Goal: Task Accomplishment & Management: Manage account settings

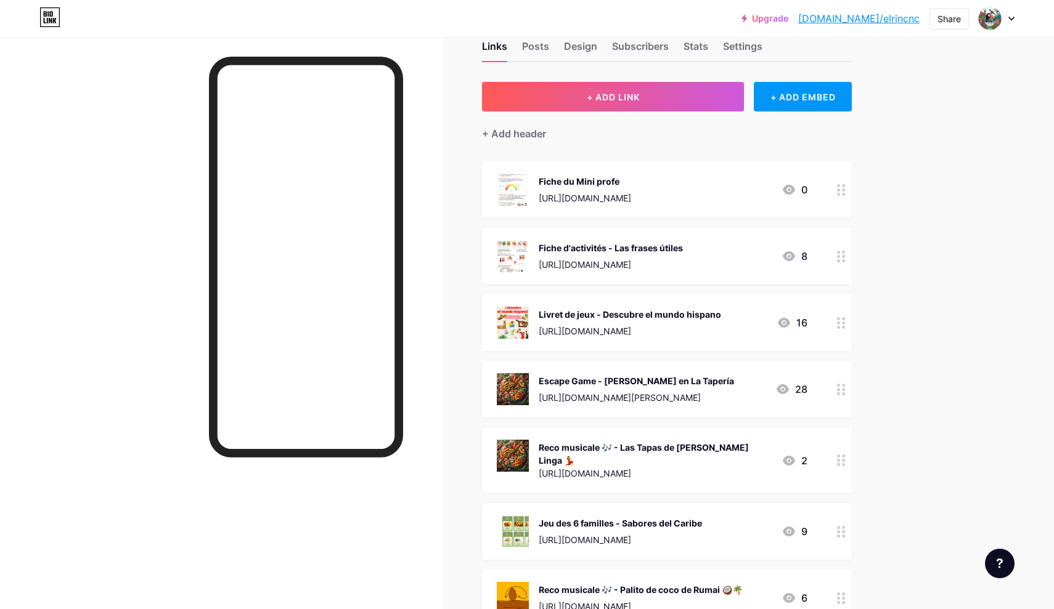
scroll to position [30, 0]
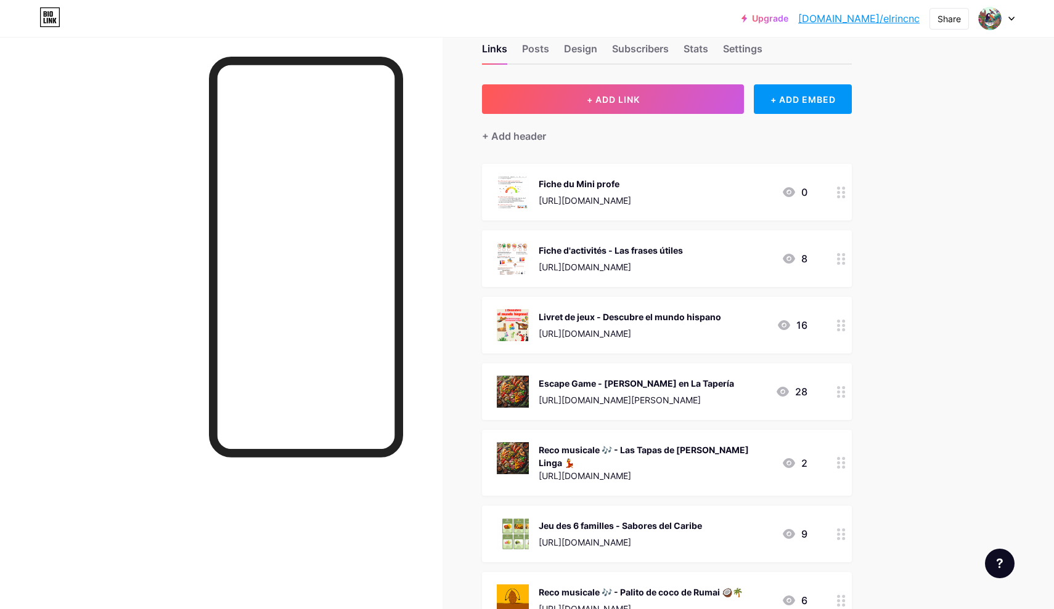
click at [631, 198] on div "https://eduki.com/fr/material/1697136/fiche-du-mini-profe" at bounding box center [585, 200] width 92 height 13
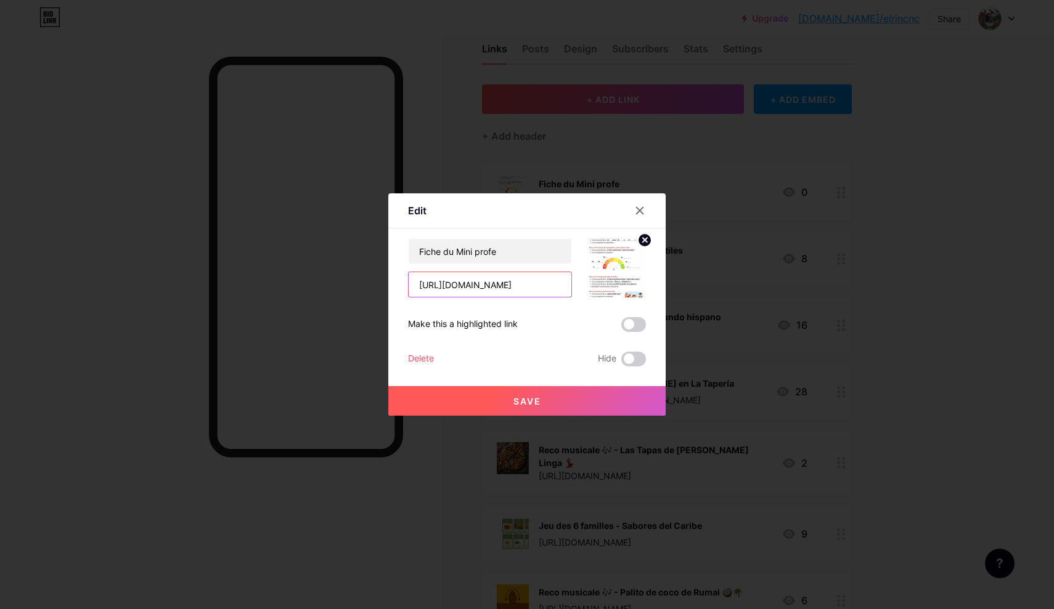
click at [511, 288] on input "https://eduki.com/fr/material/1697136/fiche-du-mini-profe" at bounding box center [490, 284] width 163 height 25
paste input "https://eduki.com/fr/material/1713783/fiche-du-mini-profe"
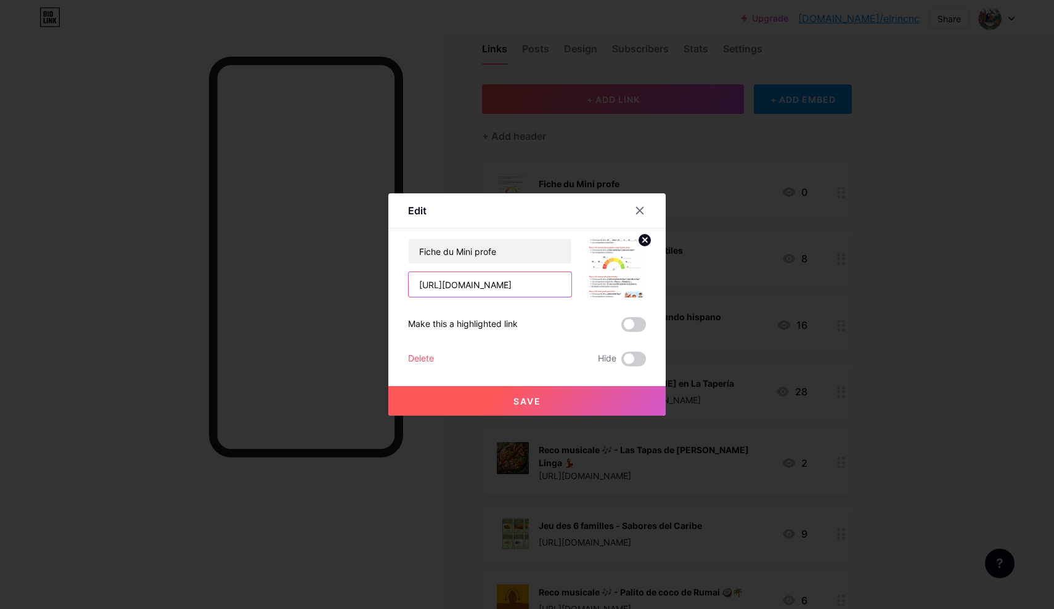
type input "https://eduki.com/fr/material/1713783/fiche-du-mini-profe"
click at [540, 404] on span "Save" at bounding box center [527, 401] width 28 height 10
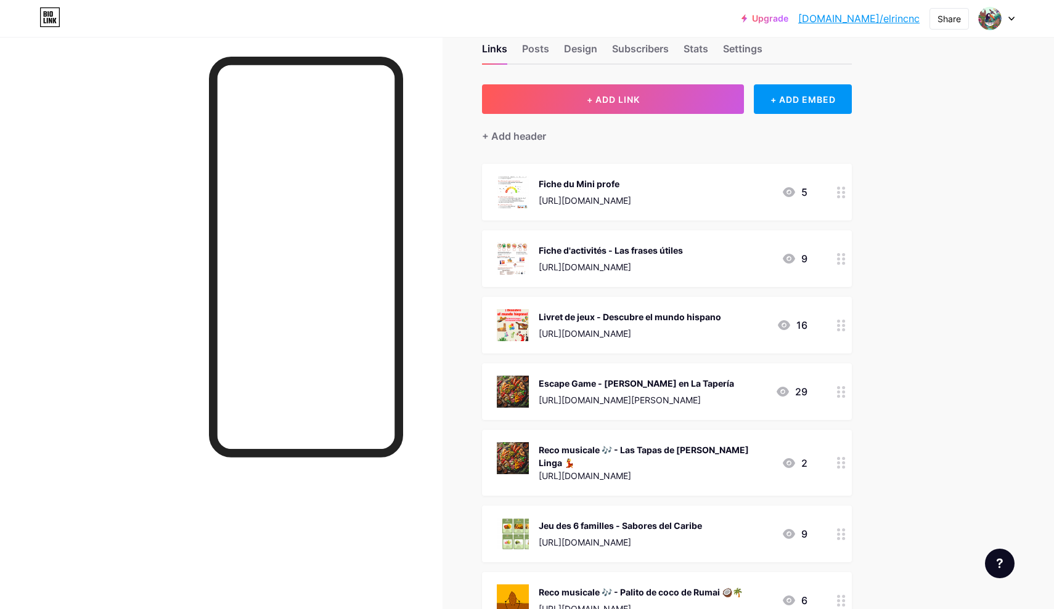
click at [839, 197] on circle at bounding box center [838, 196] width 3 height 3
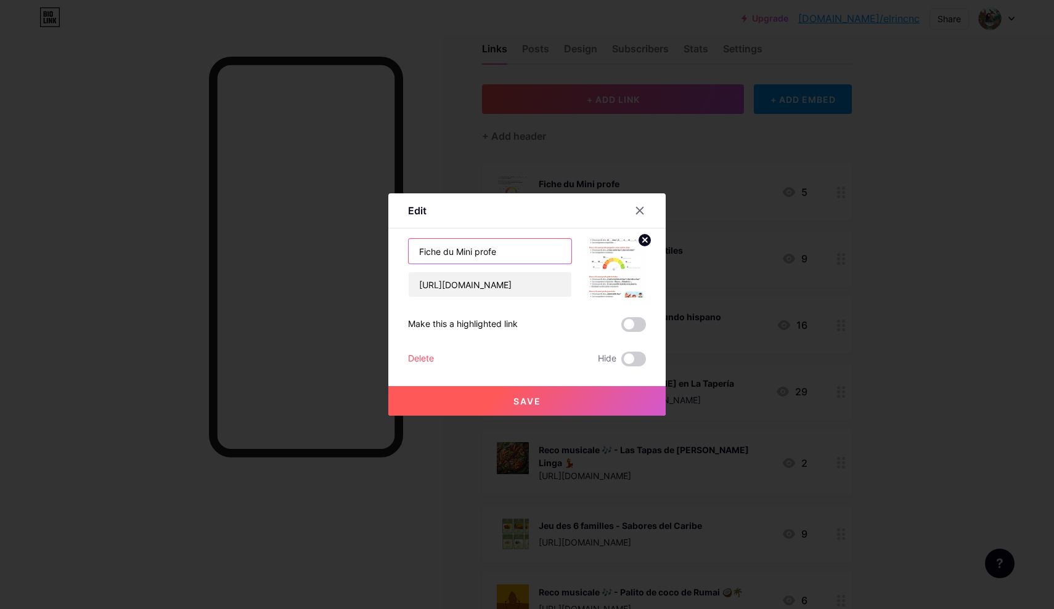
click at [479, 255] on input "Fiche du Mini profe" at bounding box center [490, 251] width 163 height 25
type input "Fiche du Mini Profe"
click at [537, 396] on span "Save" at bounding box center [527, 401] width 28 height 10
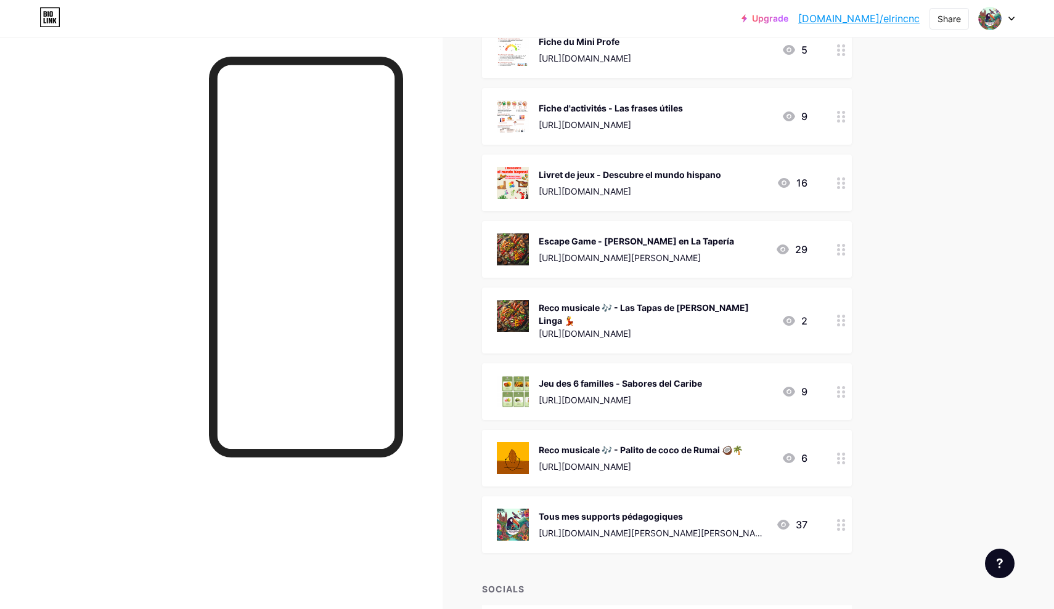
scroll to position [174, 0]
